Goal: Information Seeking & Learning: Learn about a topic

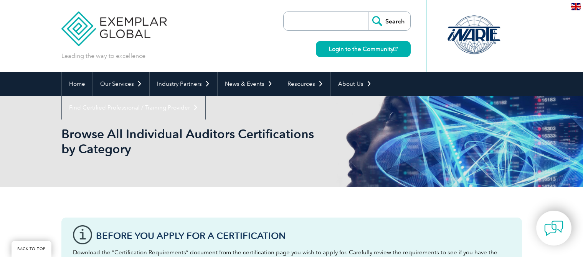
scroll to position [307, 0]
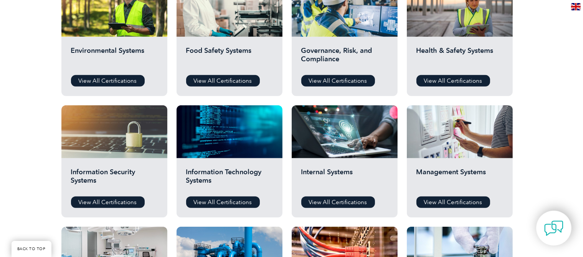
drag, startPoint x: 0, startPoint y: 0, endPoint x: 563, endPoint y: 102, distance: 571.8
click at [563, 102] on div "Before You Apply For a Certification Download the “Certification Requirements” …" at bounding box center [291, 186] width 583 height 613
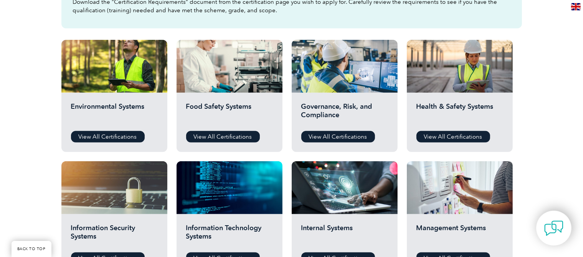
scroll to position [250, 0]
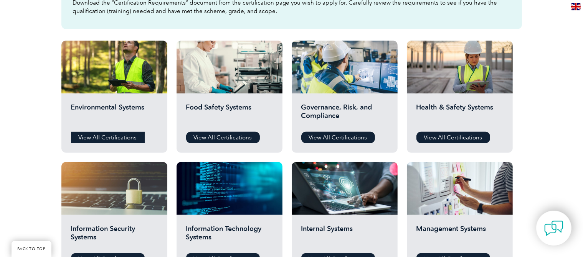
click at [123, 140] on link "View All Certifications" at bounding box center [108, 138] width 74 height 12
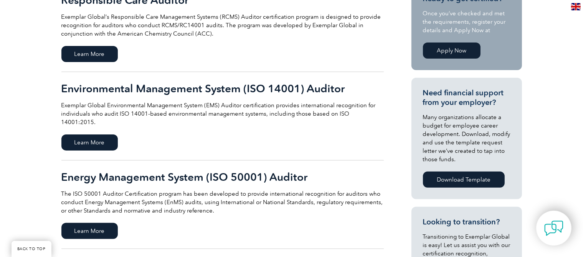
scroll to position [219, 0]
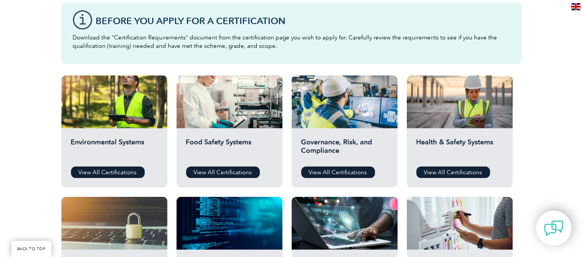
scroll to position [217, 0]
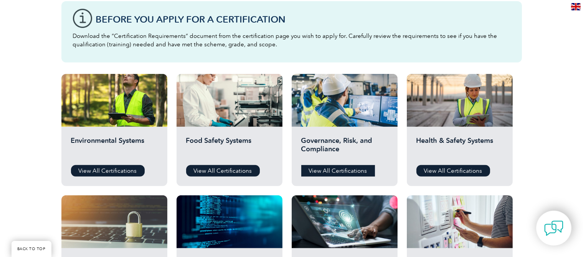
click at [357, 170] on link "View All Certifications" at bounding box center [338, 171] width 74 height 12
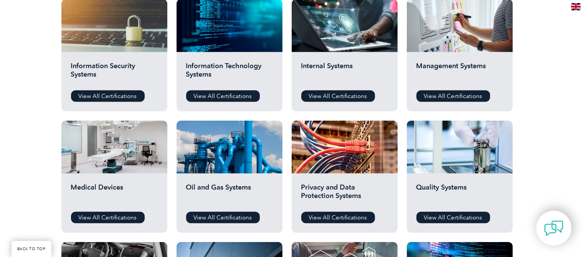
scroll to position [413, 0]
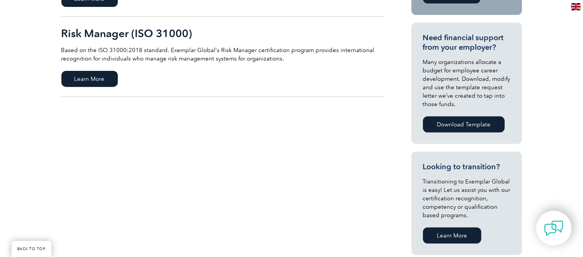
scroll to position [264, 0]
